Goal: Entertainment & Leisure: Consume media (video, audio)

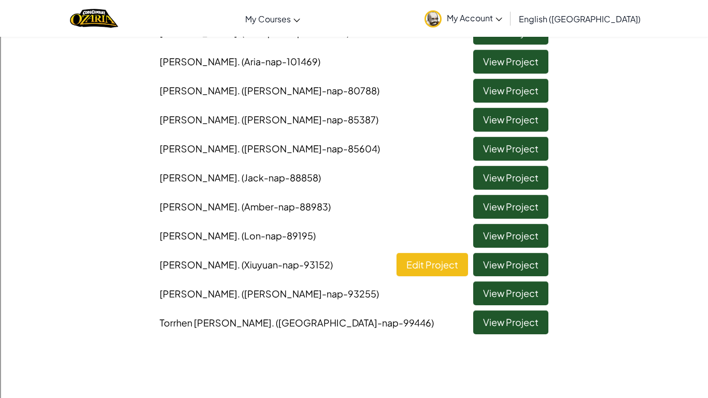
scroll to position [128, 0]
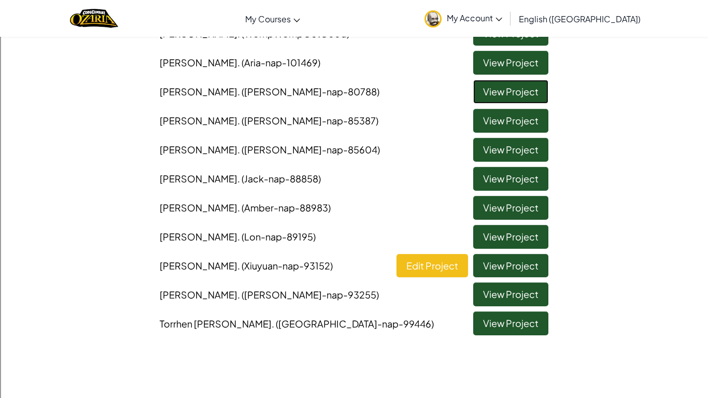
click at [498, 92] on link "View Project" at bounding box center [510, 92] width 75 height 24
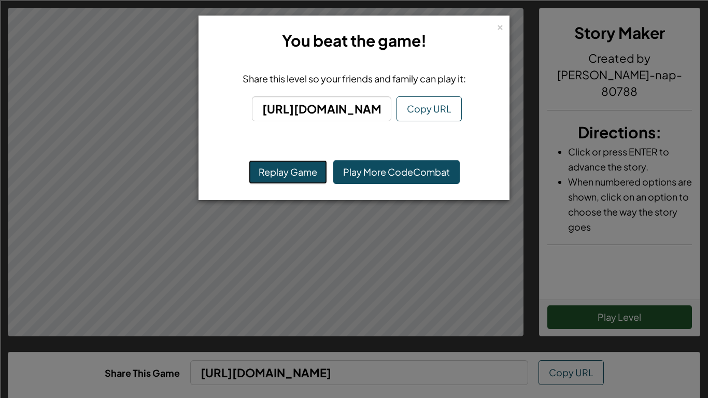
click at [300, 162] on button "Replay Game" at bounding box center [288, 172] width 78 height 24
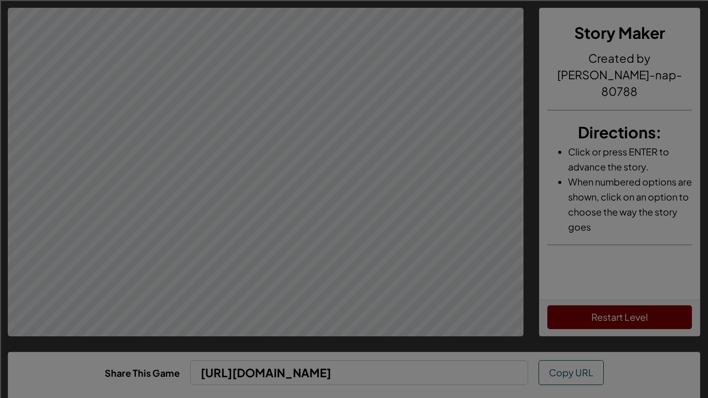
click at [292, 189] on div at bounding box center [354, 199] width 708 height 398
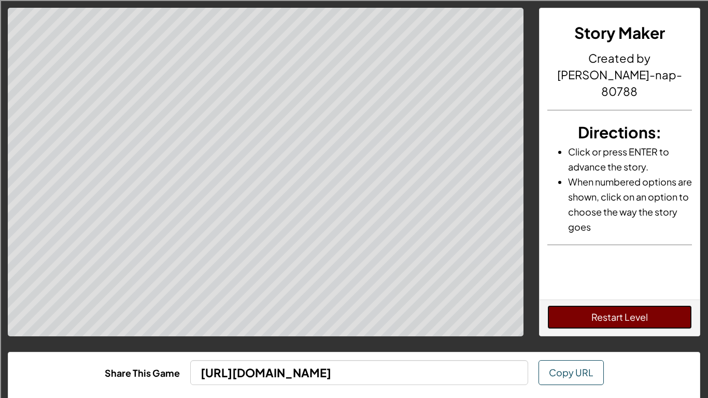
click at [614, 319] on button "Restart Level" at bounding box center [619, 317] width 145 height 24
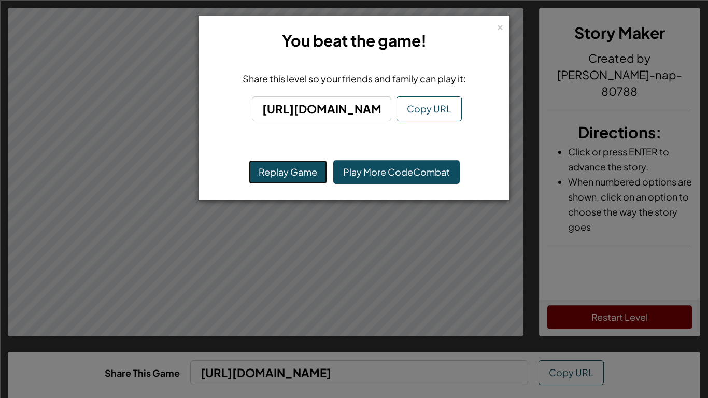
click at [300, 174] on button "Replay Game" at bounding box center [288, 172] width 78 height 24
click at [503, 26] on div "×" at bounding box center [500, 25] width 7 height 11
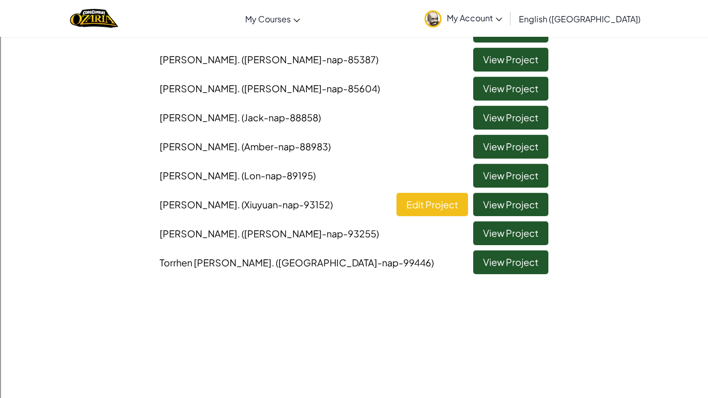
scroll to position [187, 0]
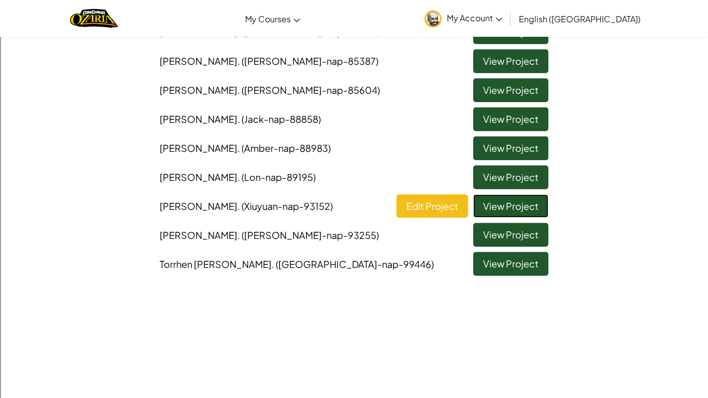
click at [509, 204] on link "View Project" at bounding box center [510, 206] width 75 height 24
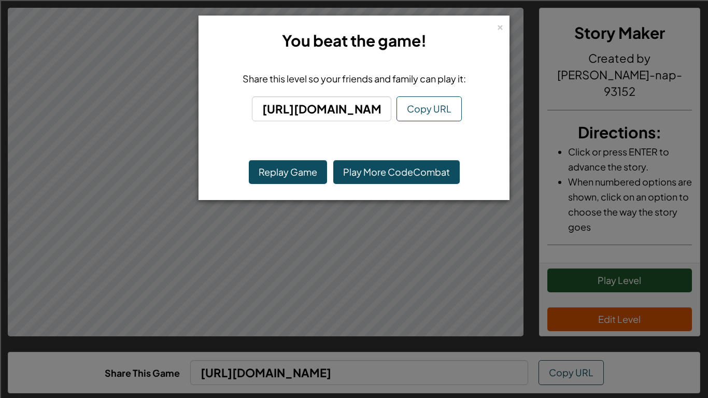
click at [247, 176] on div "Replay Game Play More CodeCombat" at bounding box center [354, 172] width 279 height 24
click at [290, 183] on button "Replay Game" at bounding box center [288, 172] width 78 height 24
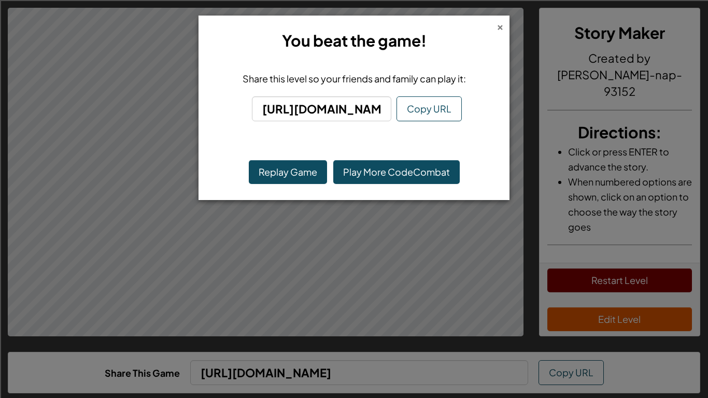
click at [500, 26] on div "×" at bounding box center [500, 25] width 7 height 11
